Goal: Transaction & Acquisition: Purchase product/service

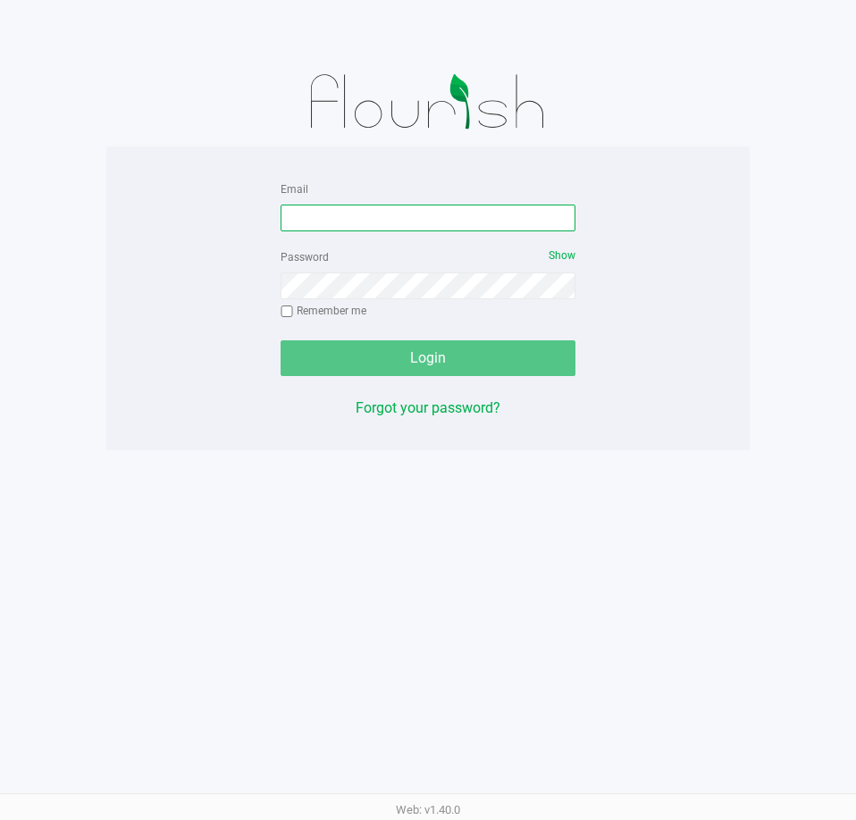
click at [389, 214] on input "Email" at bounding box center [427, 218] width 295 height 27
paste input "aayala@liveparallel.com"
type input "aayala@liveparallel.com"
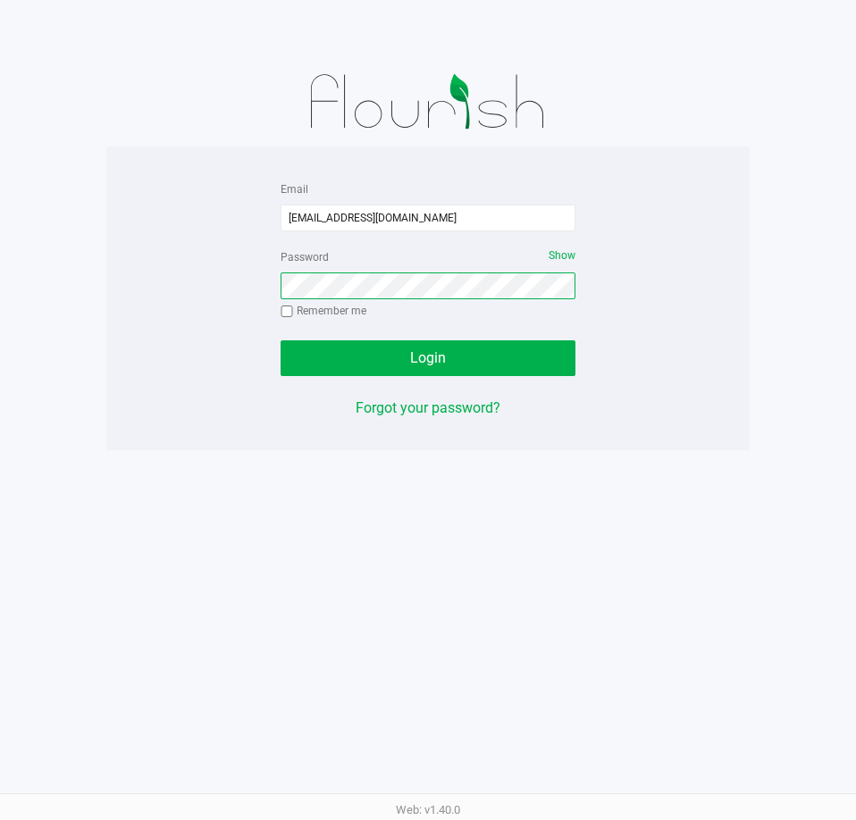
click at [280, 340] on button "Login" at bounding box center [427, 358] width 295 height 36
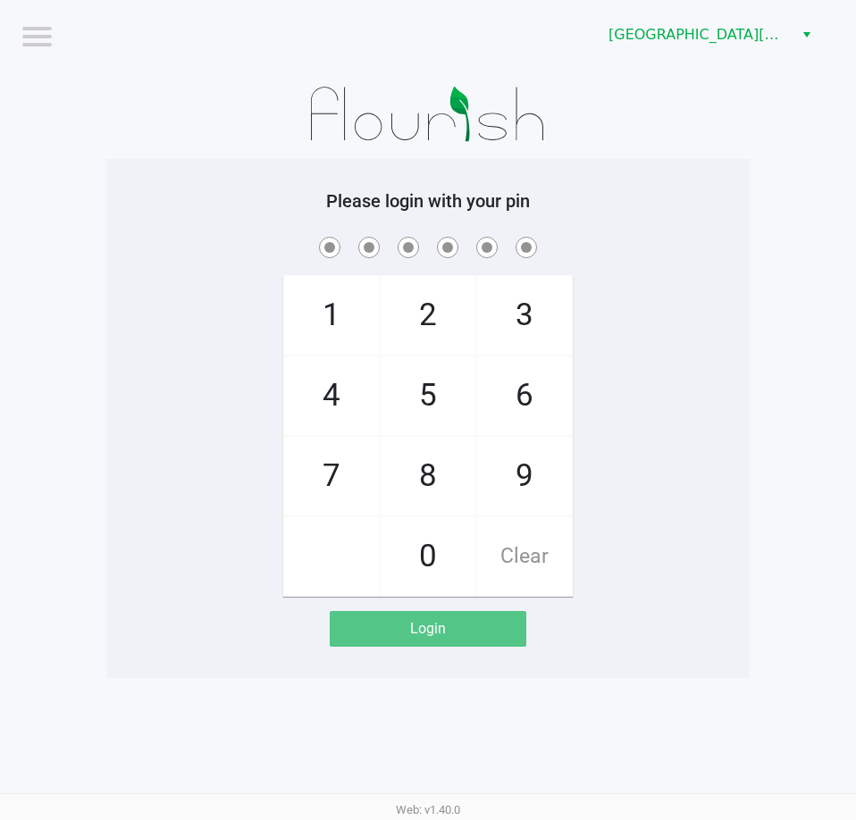
click at [667, 230] on div "Please login with your pin 1 4 7 2 5 8 0 3 6 9 Clear Login" at bounding box center [427, 418] width 643 height 456
checkbox input "true"
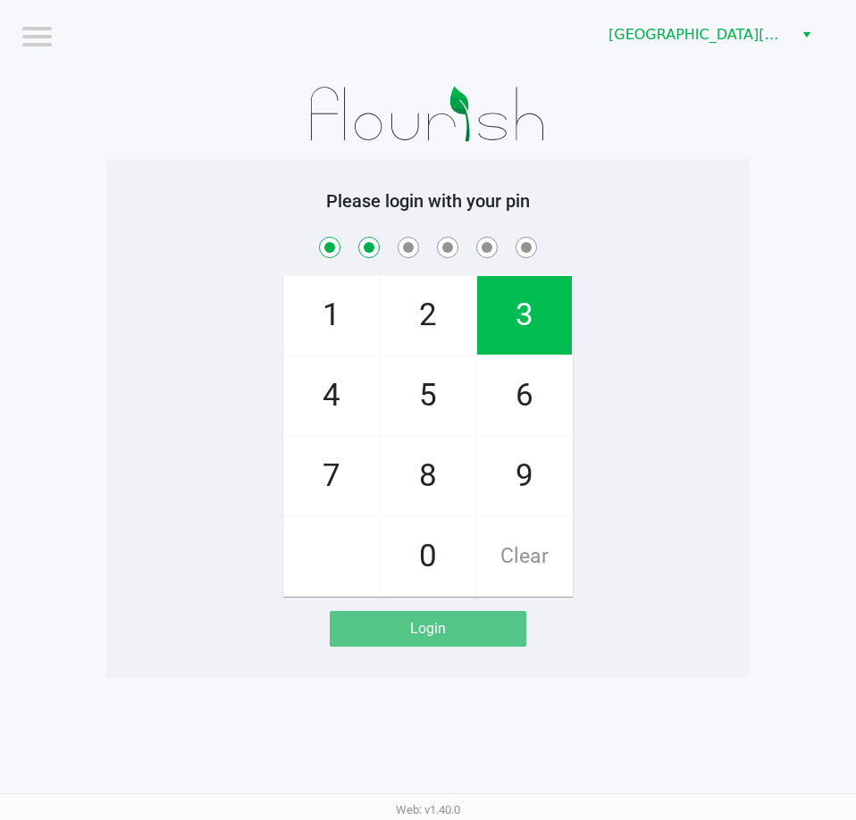
checkbox input "true"
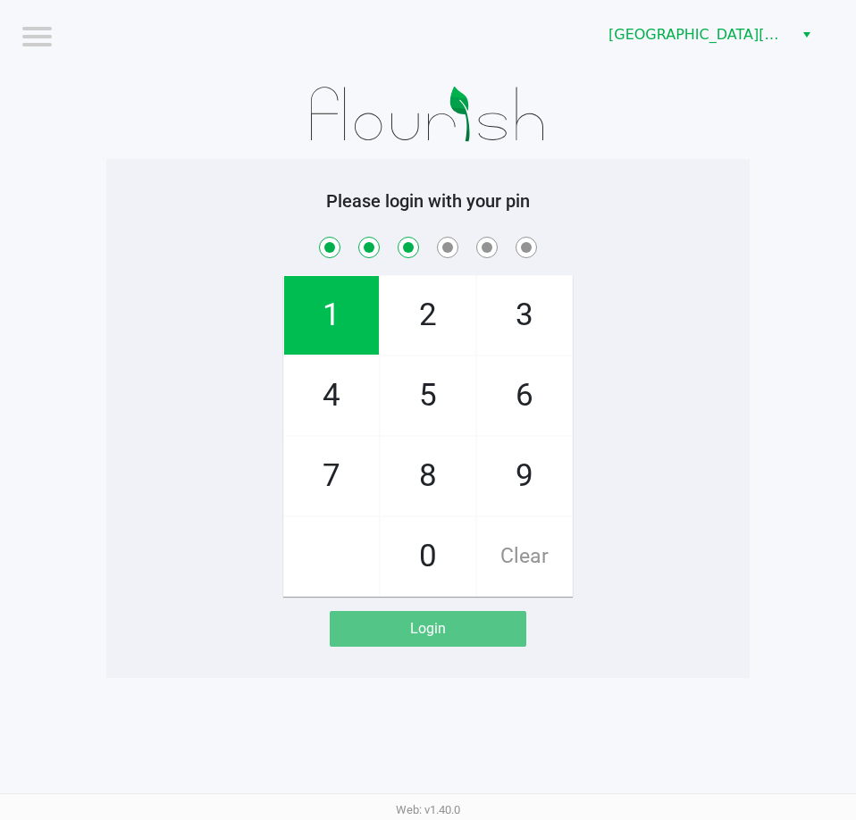
checkbox input "true"
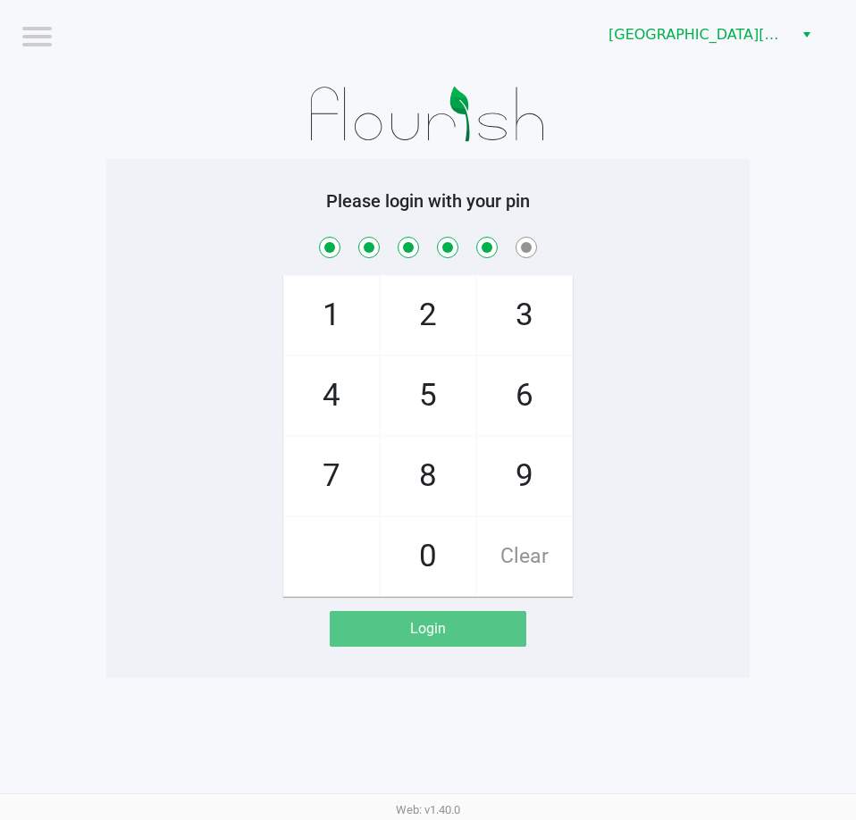
checkbox input "true"
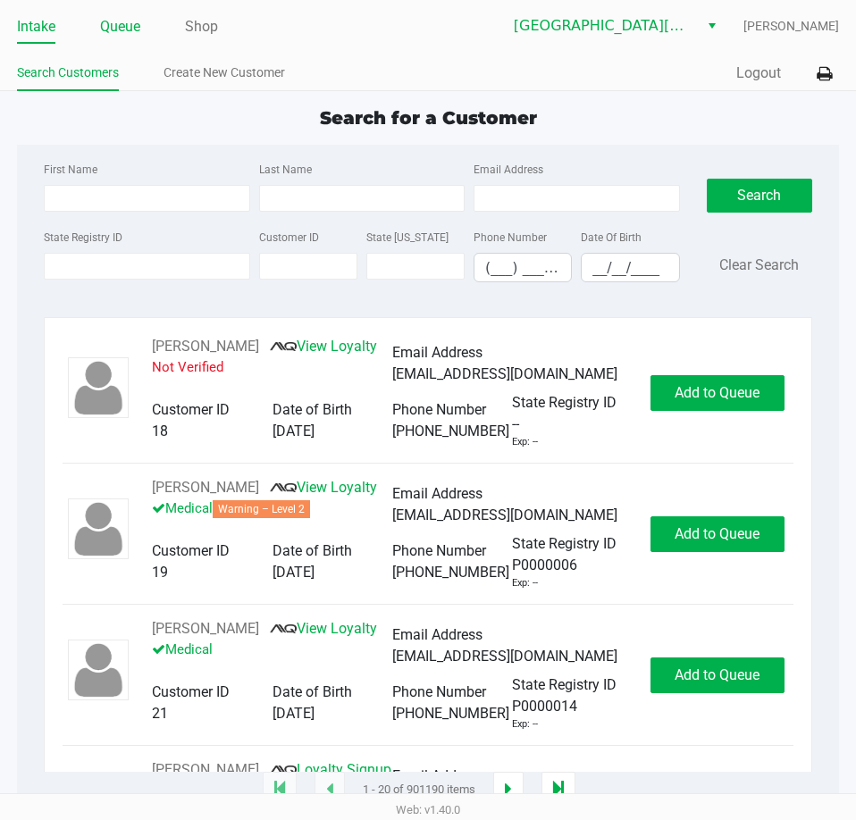
click at [108, 19] on link "Queue" at bounding box center [120, 26] width 40 height 25
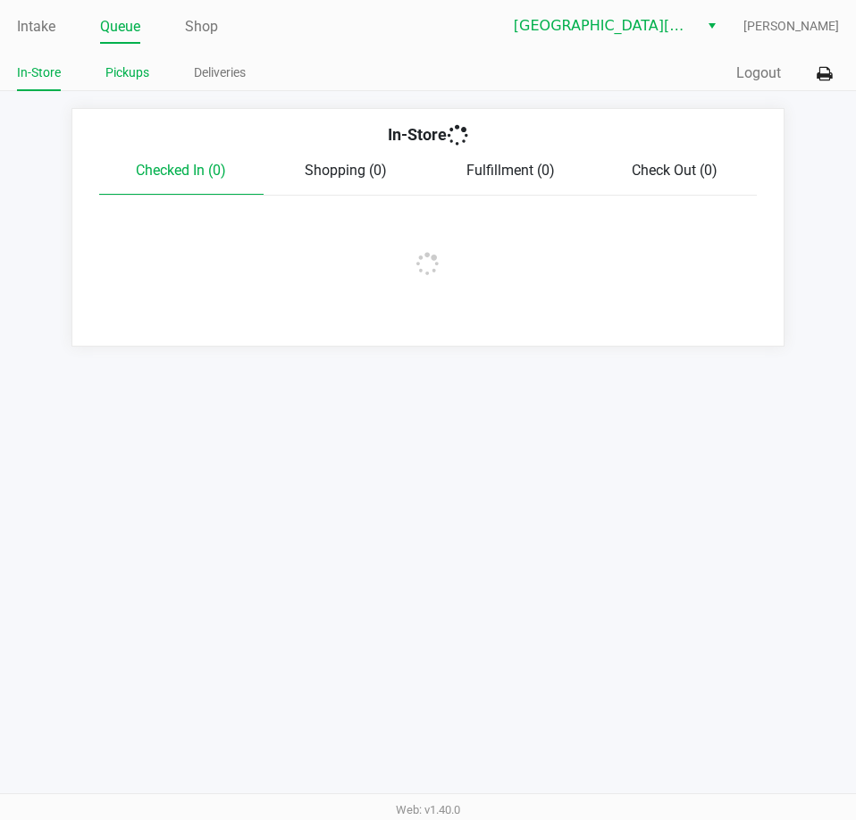
click at [133, 66] on link "Pickups" at bounding box center [127, 73] width 44 height 22
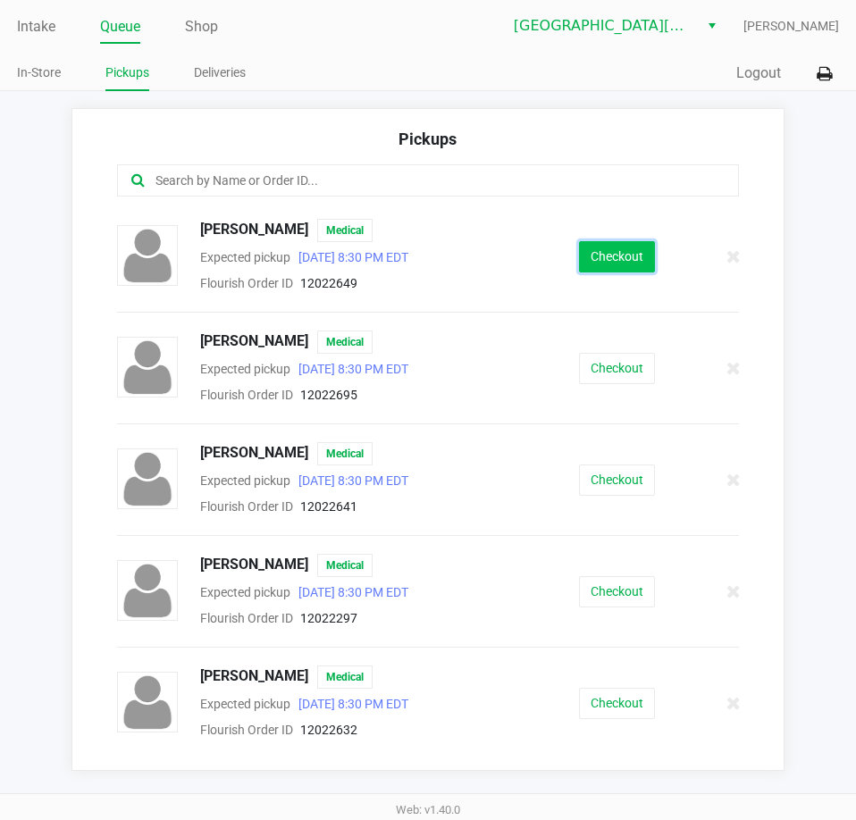
click at [607, 251] on button "Checkout" at bounding box center [617, 256] width 76 height 31
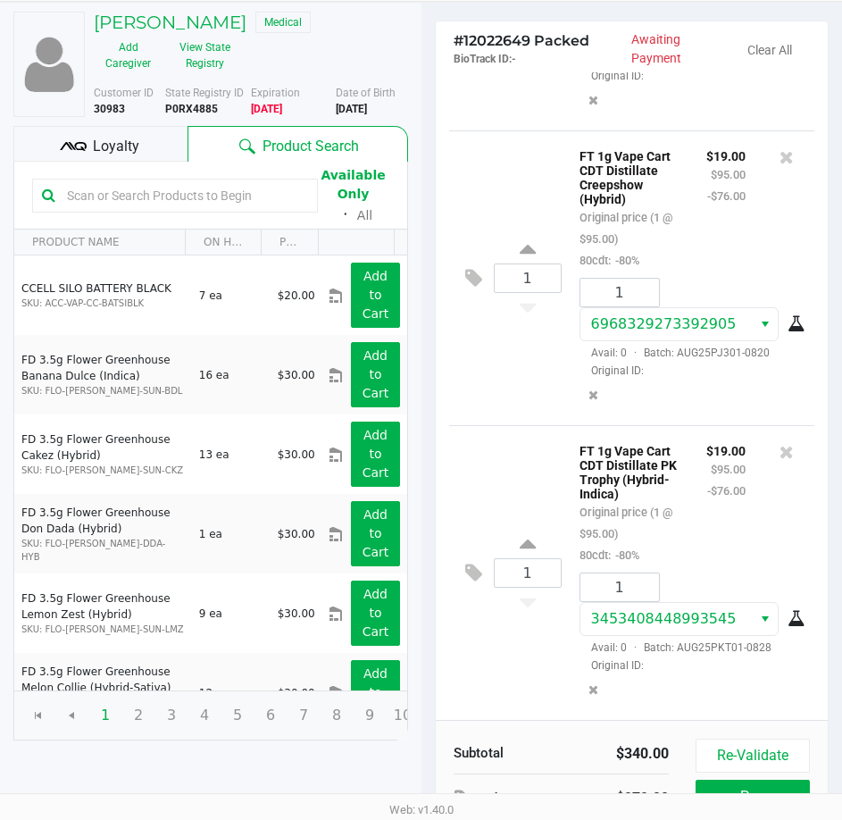
scroll to position [227, 0]
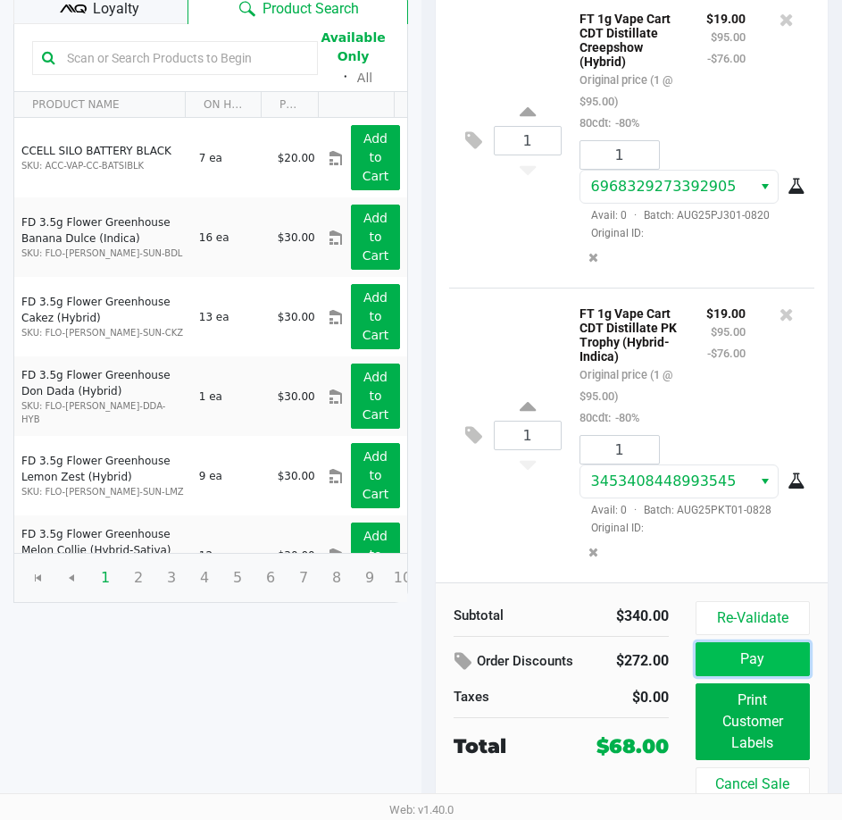
click at [762, 661] on button "Pay" at bounding box center [753, 659] width 114 height 34
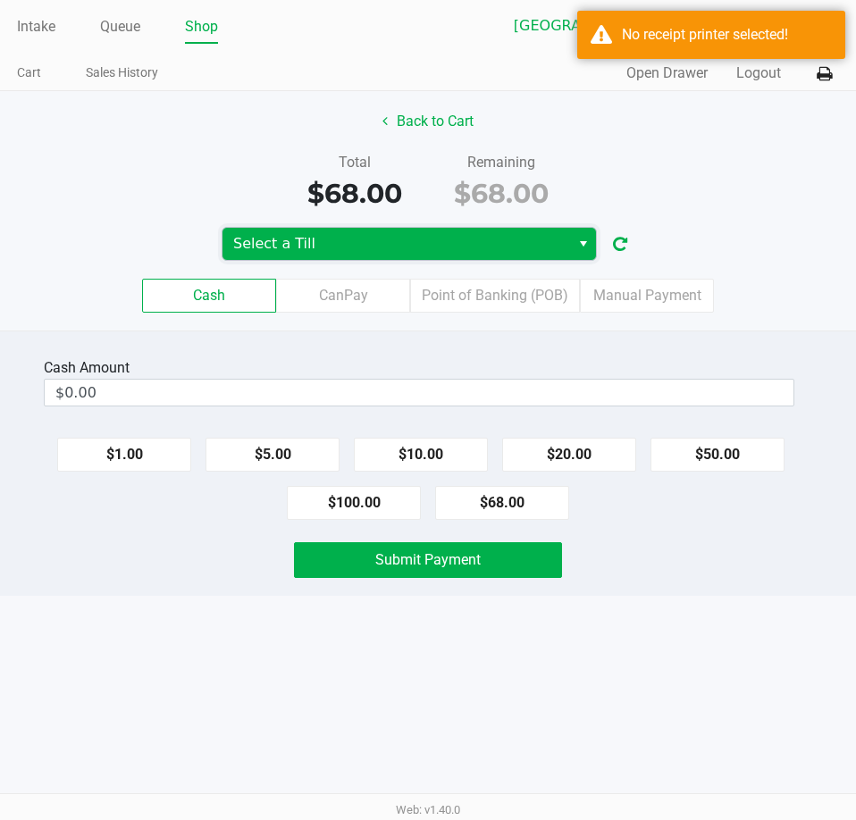
click at [365, 239] on span "Select a Till" at bounding box center [396, 243] width 326 height 21
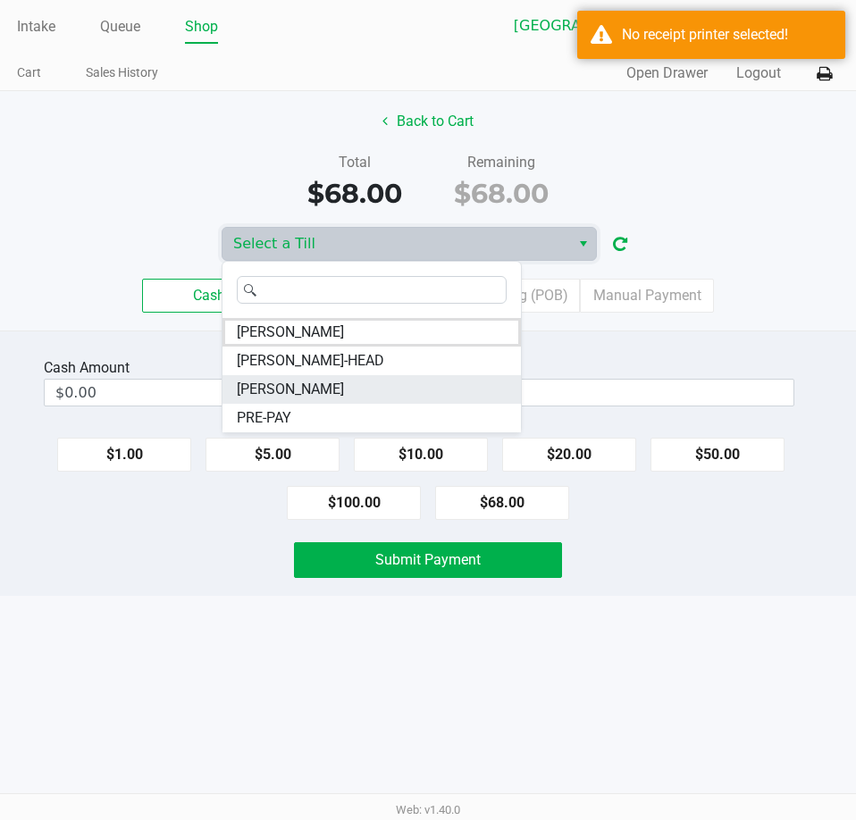
click at [334, 386] on li "EDITH-FLAGG" at bounding box center [371, 389] width 298 height 29
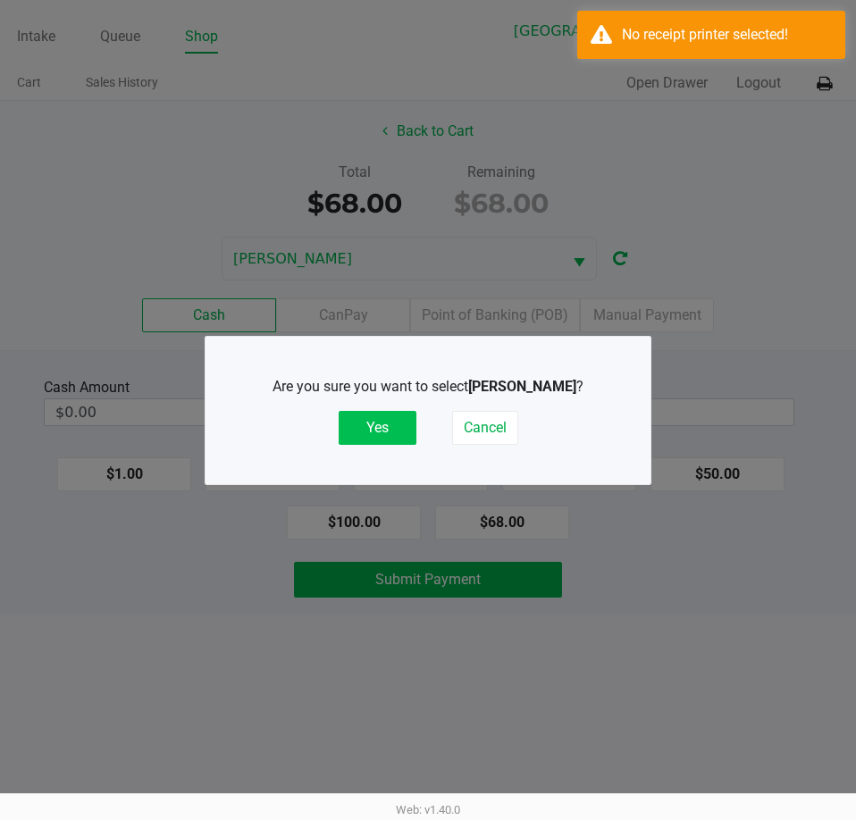
click at [396, 442] on div "Are you sure you want to select EDITH-FLAGG ? Yes Cancel" at bounding box center [427, 411] width 373 height 112
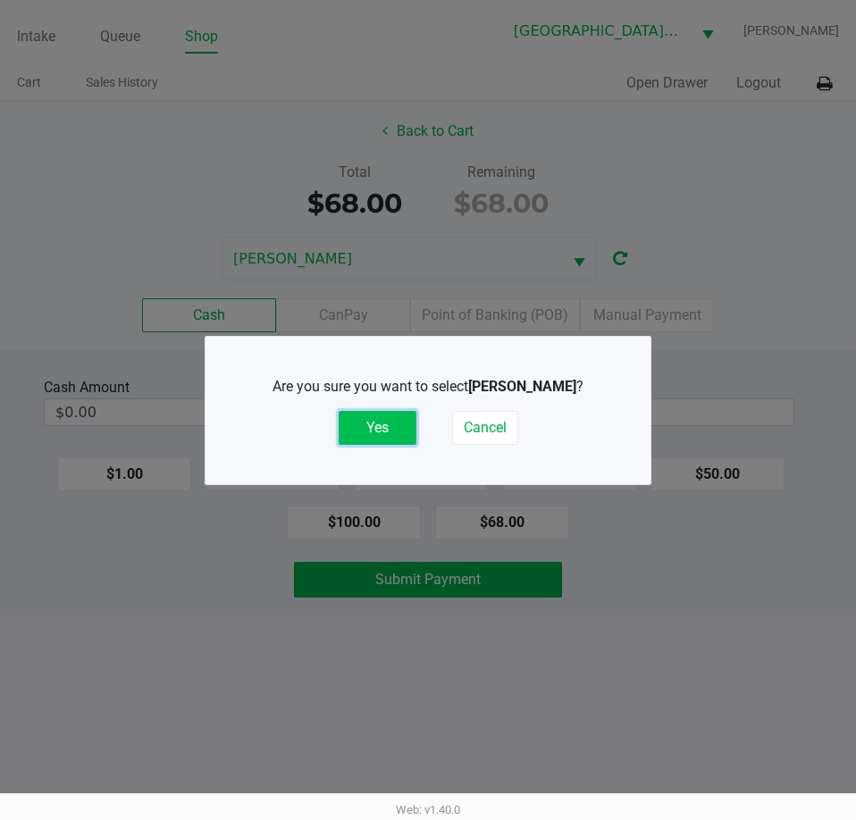
click at [367, 422] on button "Yes" at bounding box center [378, 428] width 78 height 34
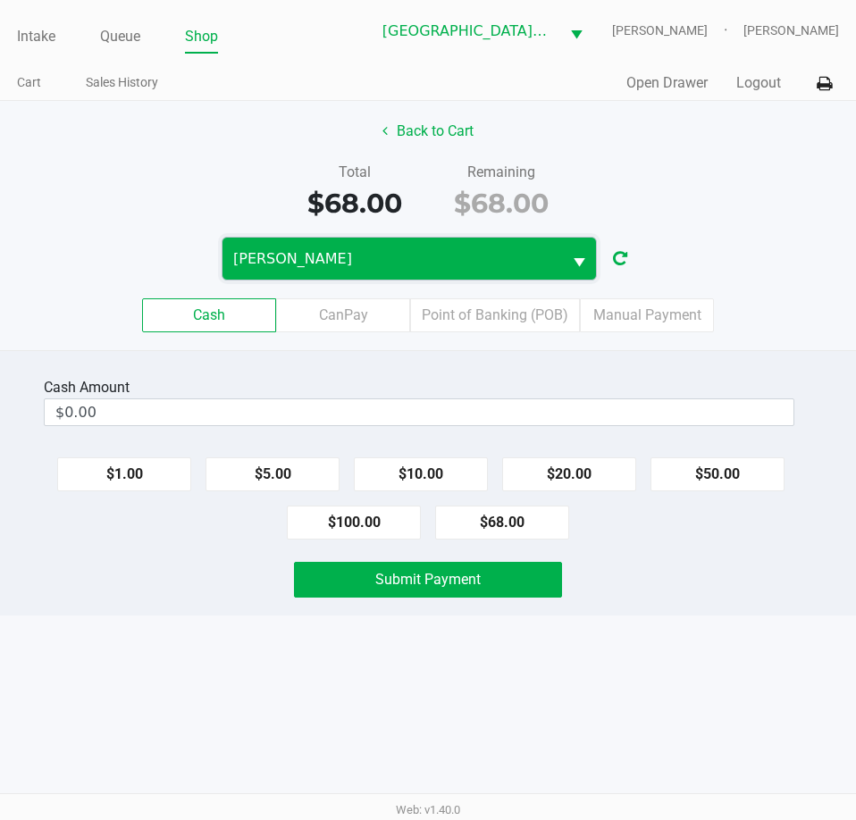
click at [431, 255] on span "EDITH-FLAGG" at bounding box center [392, 258] width 318 height 21
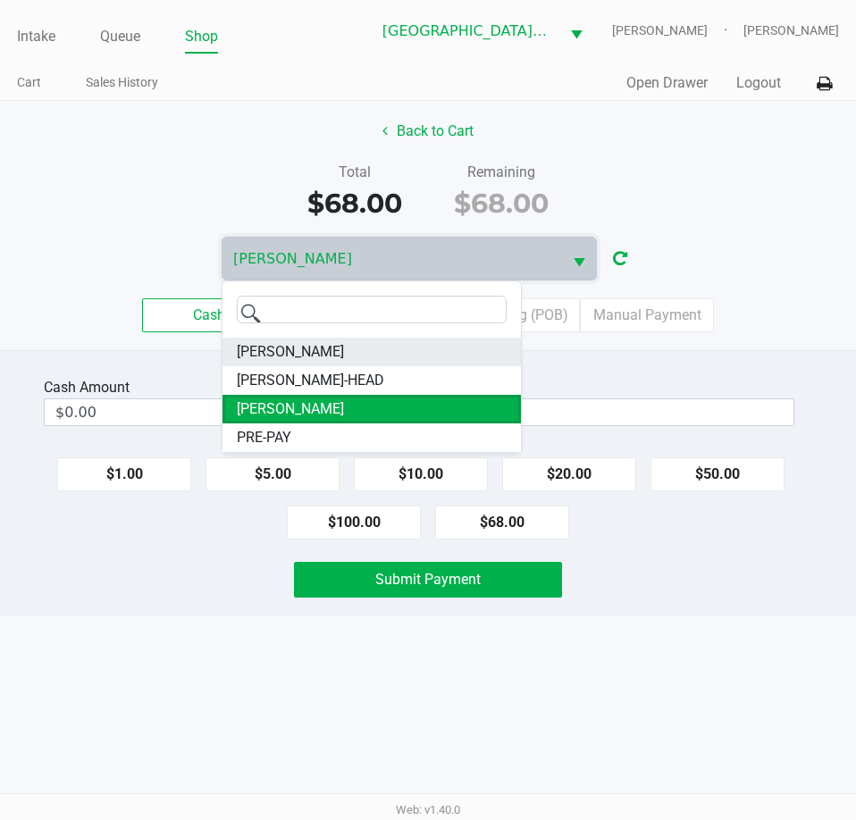
click at [332, 350] on li "EDITH-REUSS" at bounding box center [371, 352] width 298 height 29
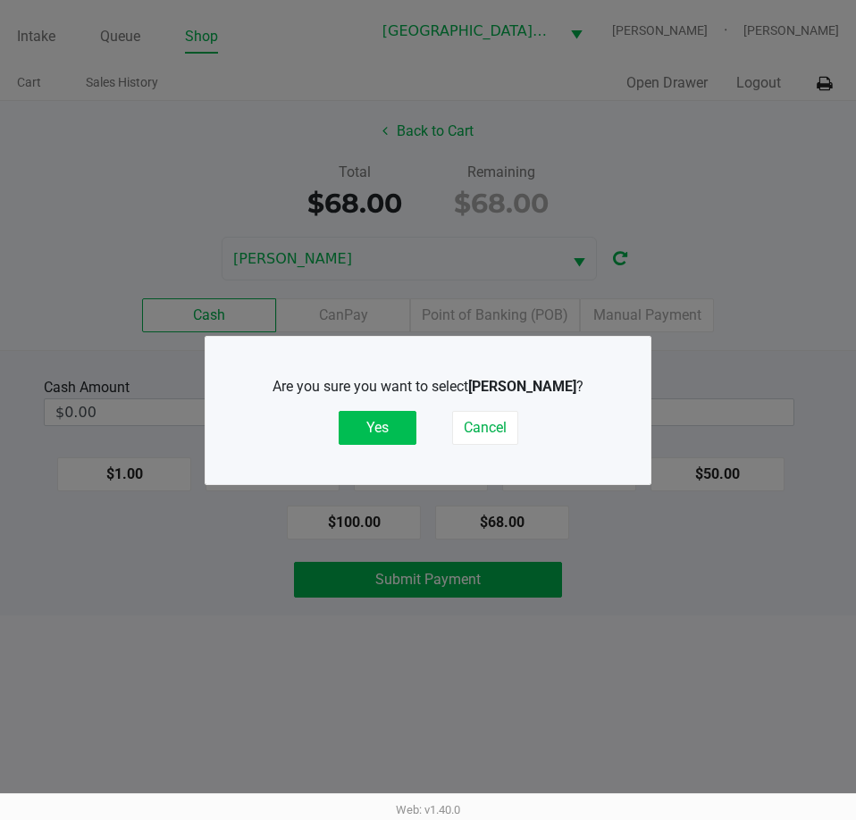
click at [369, 425] on button "Yes" at bounding box center [378, 428] width 78 height 34
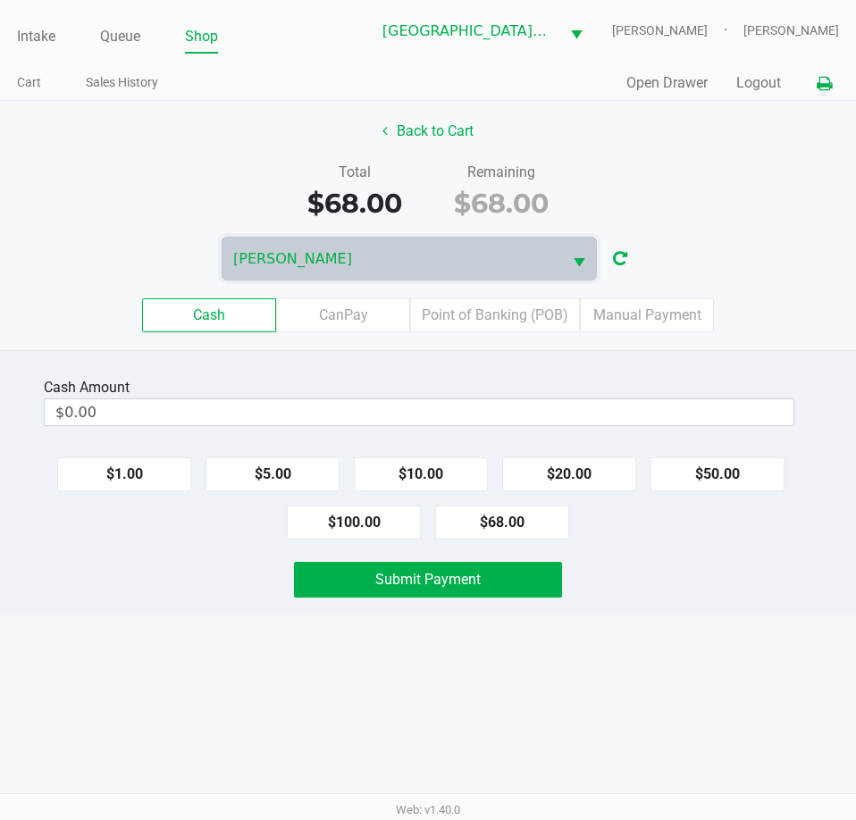
click at [823, 81] on icon at bounding box center [823, 84] width 15 height 13
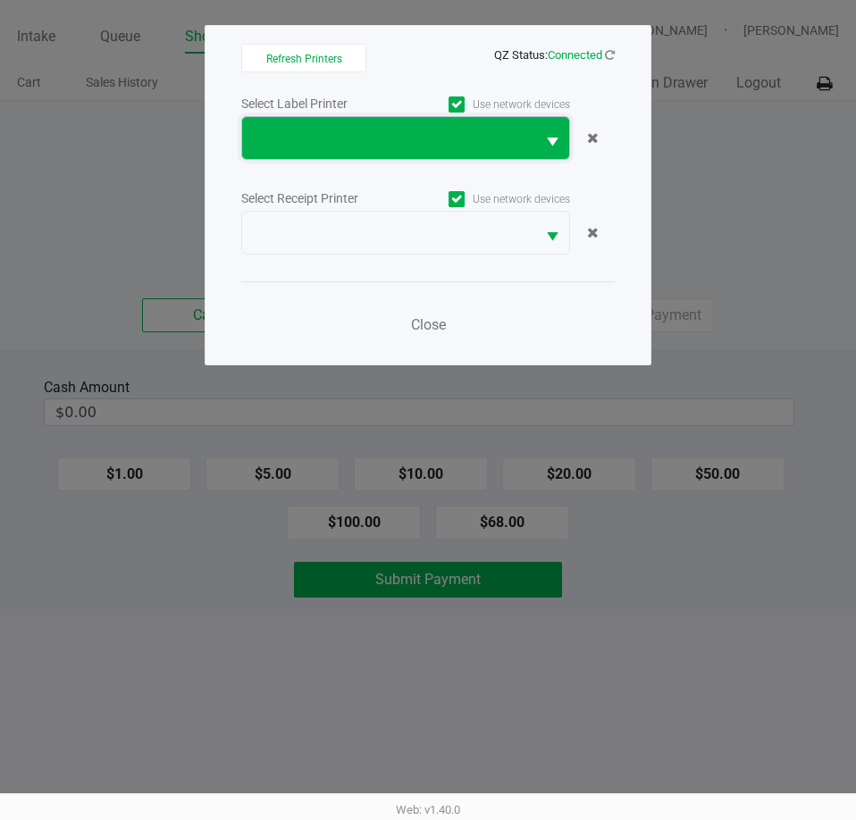
click at [441, 147] on span at bounding box center [389, 138] width 272 height 21
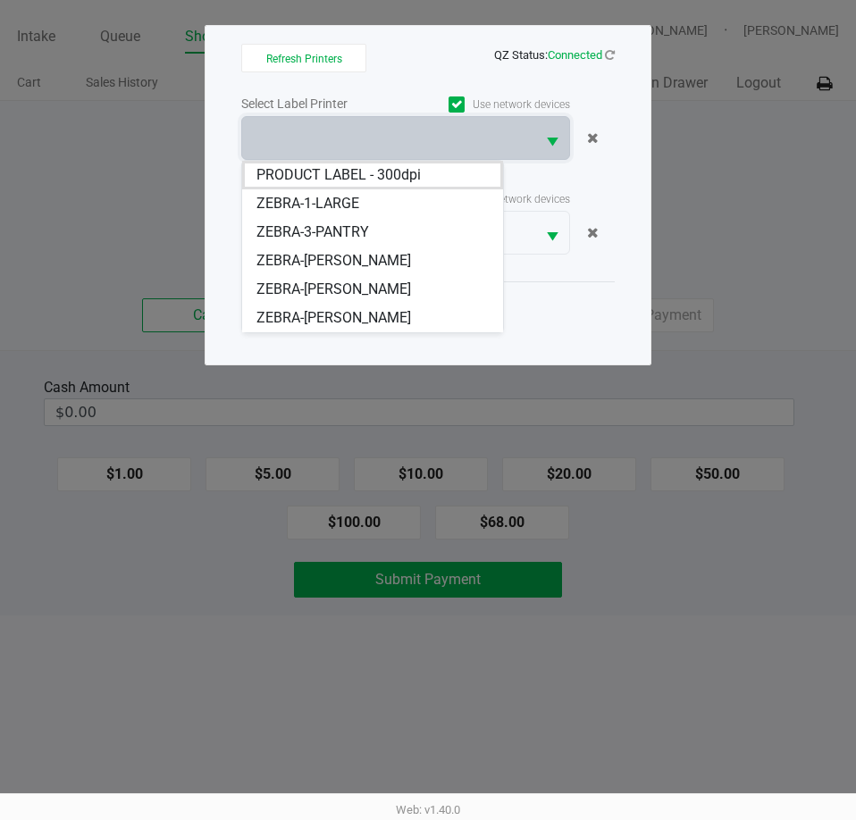
drag, startPoint x: 349, startPoint y: 321, endPoint x: 364, endPoint y: 290, distance: 34.0
click at [348, 321] on li "ZEBRA-RUESS" at bounding box center [372, 318] width 261 height 29
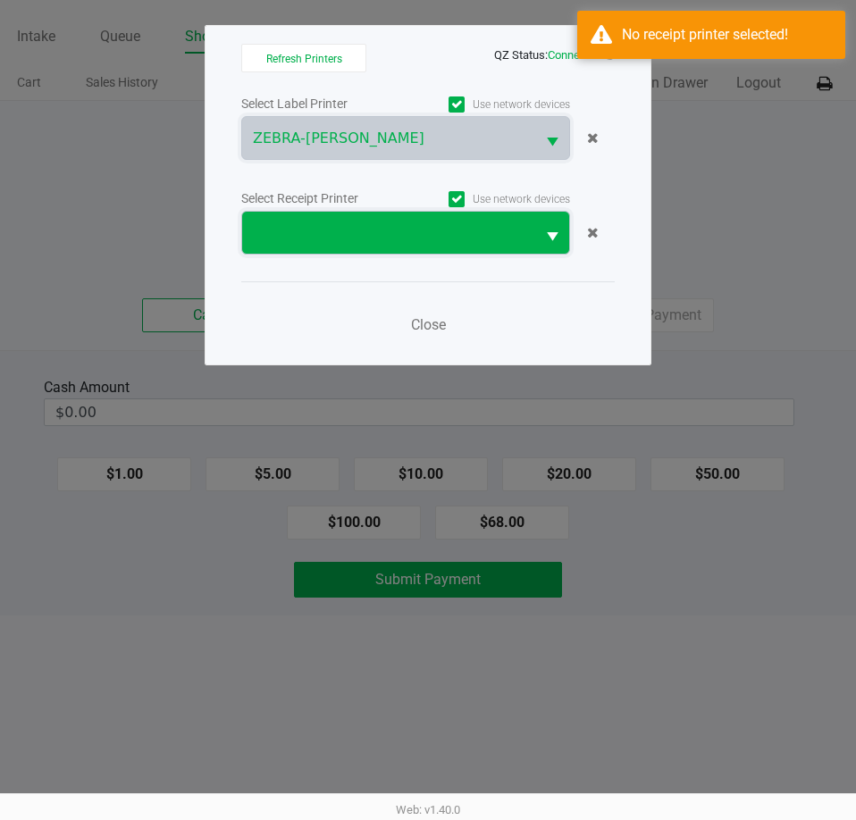
click at [410, 235] on span at bounding box center [389, 232] width 272 height 21
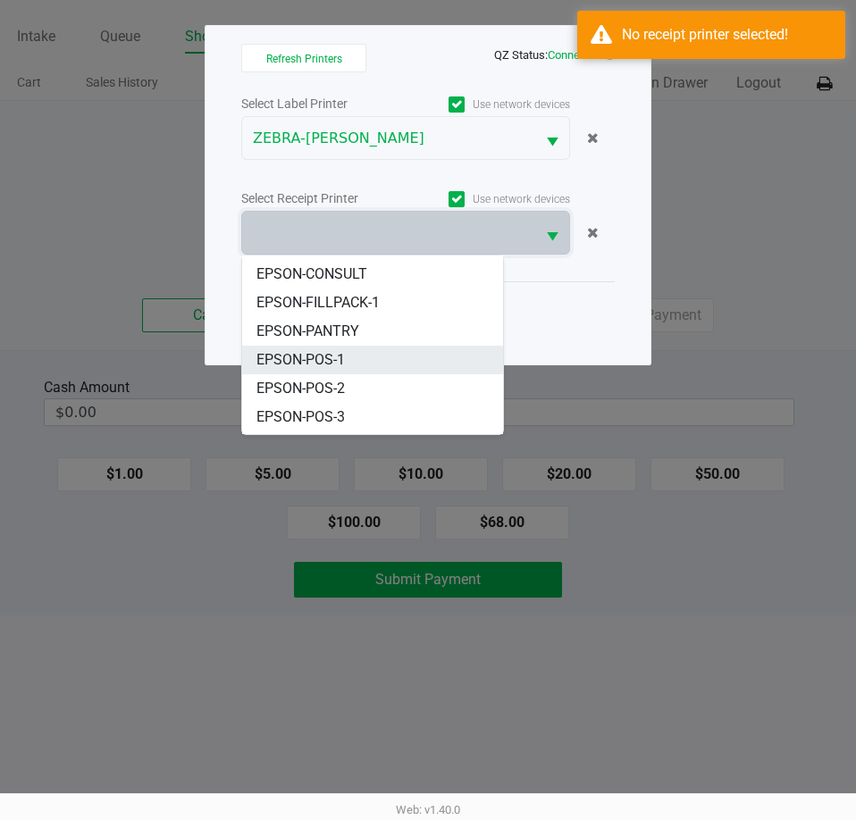
scroll to position [79, 0]
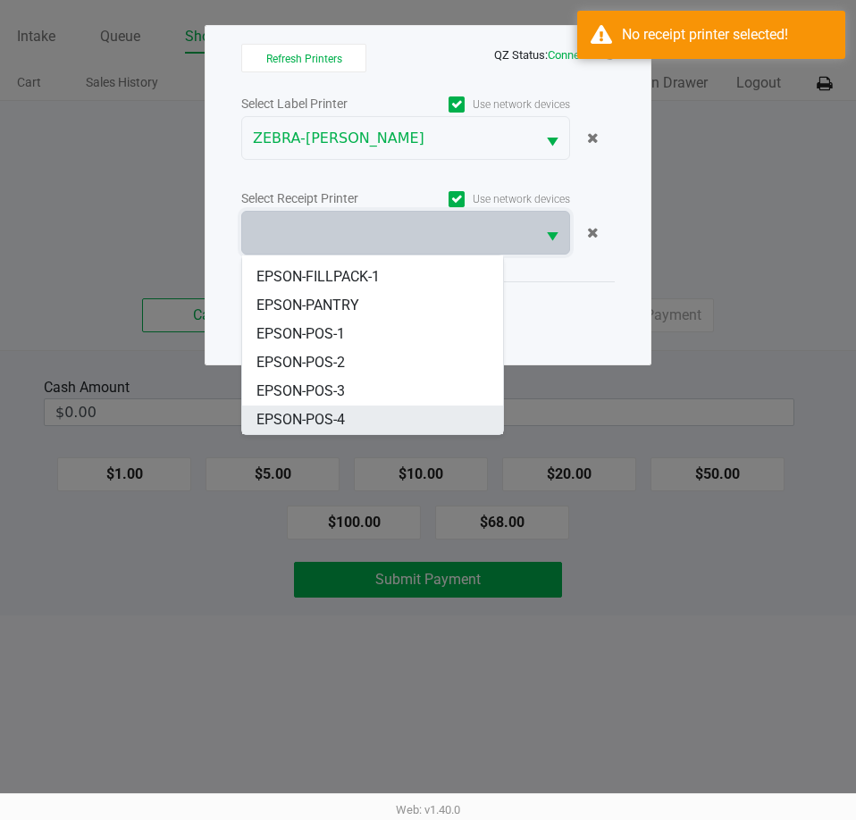
click at [329, 425] on span "EPSON-POS-4" at bounding box center [300, 419] width 88 height 21
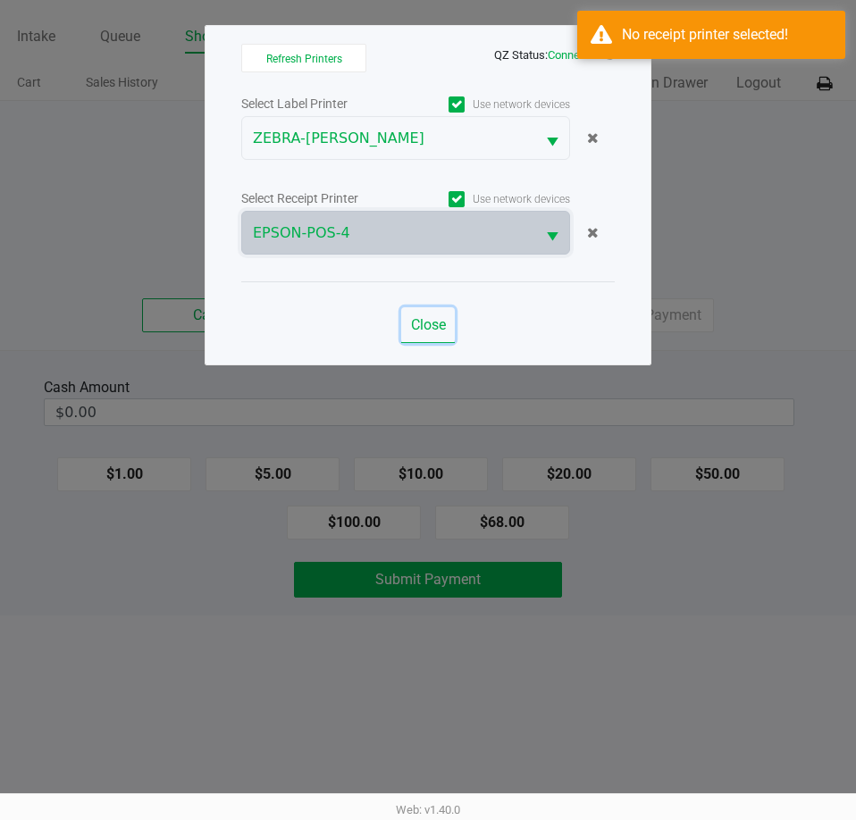
click at [427, 317] on span "Close" at bounding box center [428, 324] width 35 height 17
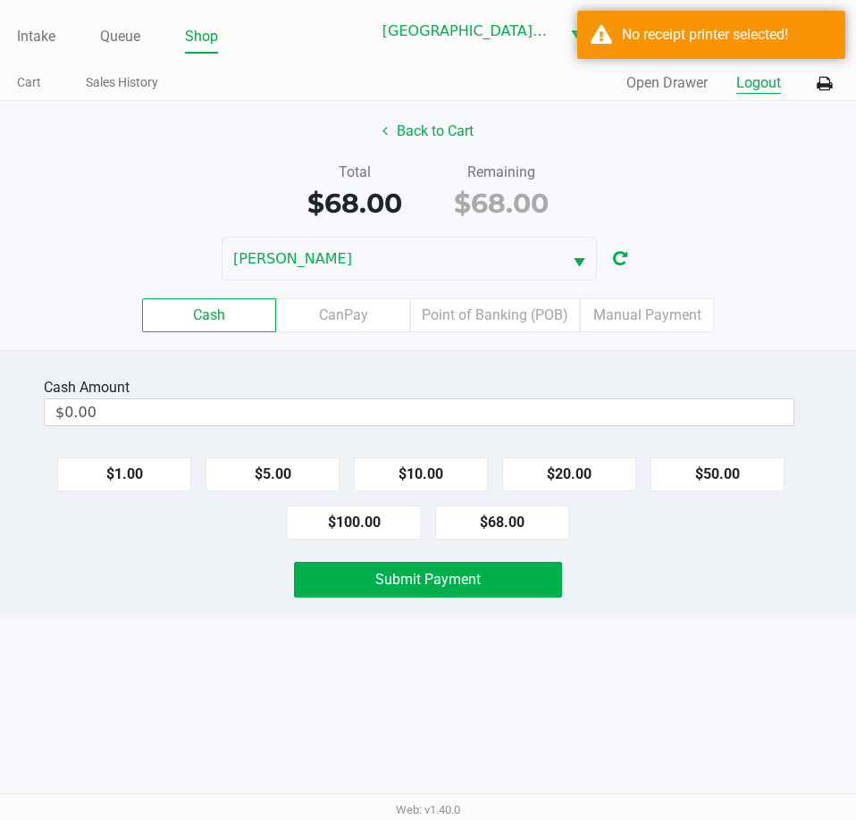
click at [756, 85] on button "Logout" at bounding box center [758, 82] width 45 height 21
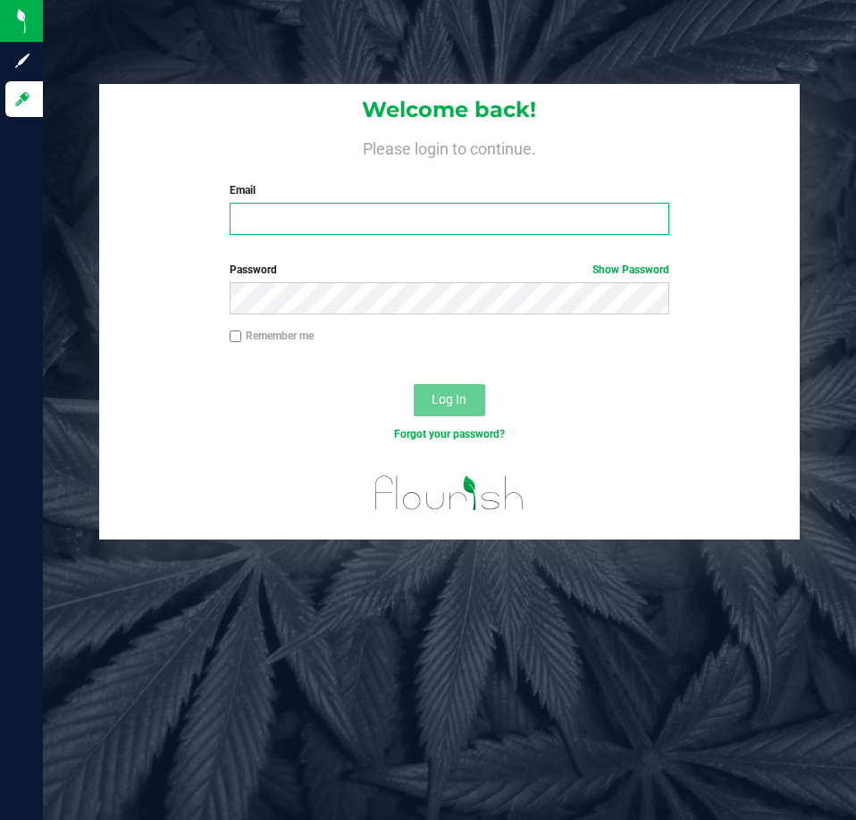
click at [270, 224] on input "Email" at bounding box center [450, 219] width 440 height 32
type input "[EMAIL_ADDRESS][DOMAIN_NAME]"
click at [303, 224] on input "[EMAIL_ADDRESS][DOMAIN_NAME]" at bounding box center [450, 219] width 440 height 32
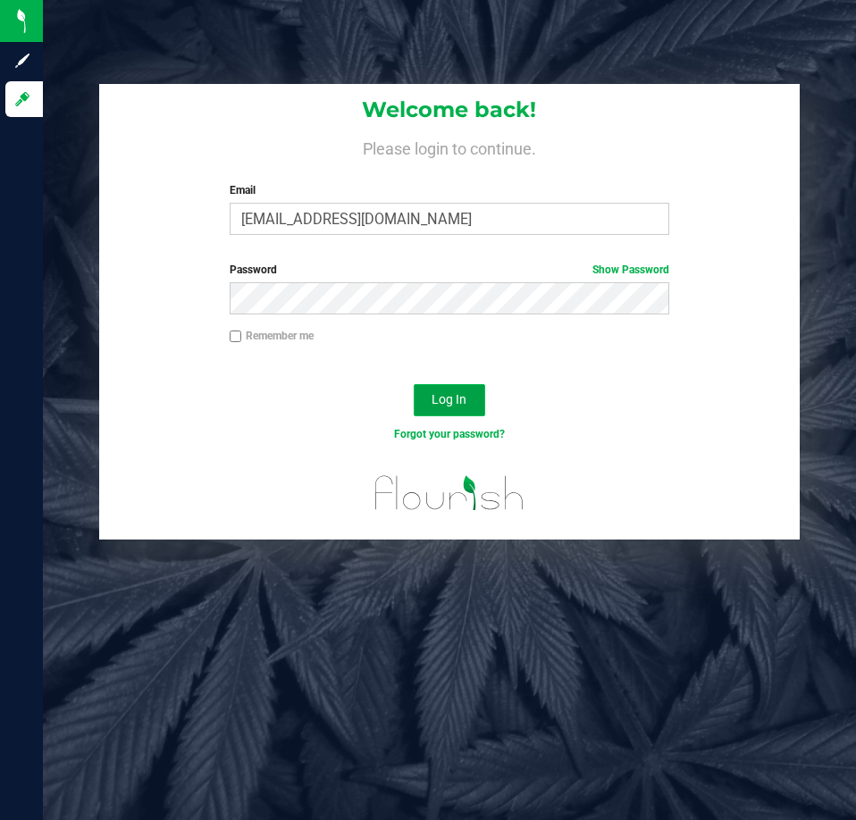
click at [456, 396] on span "Log In" at bounding box center [448, 399] width 35 height 14
